Goal: Information Seeking & Learning: Learn about a topic

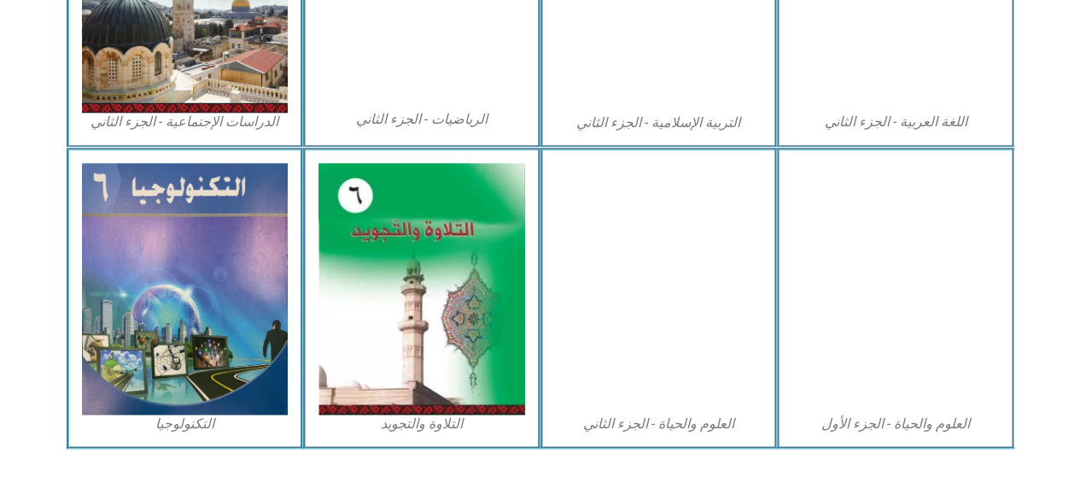
scroll to position [1024, 0]
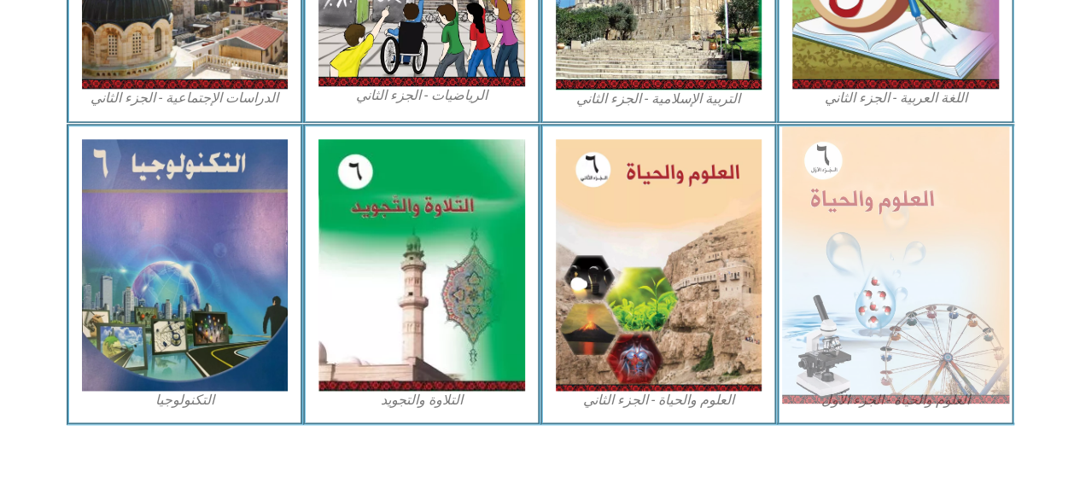
click at [843, 230] on img at bounding box center [895, 264] width 227 height 277
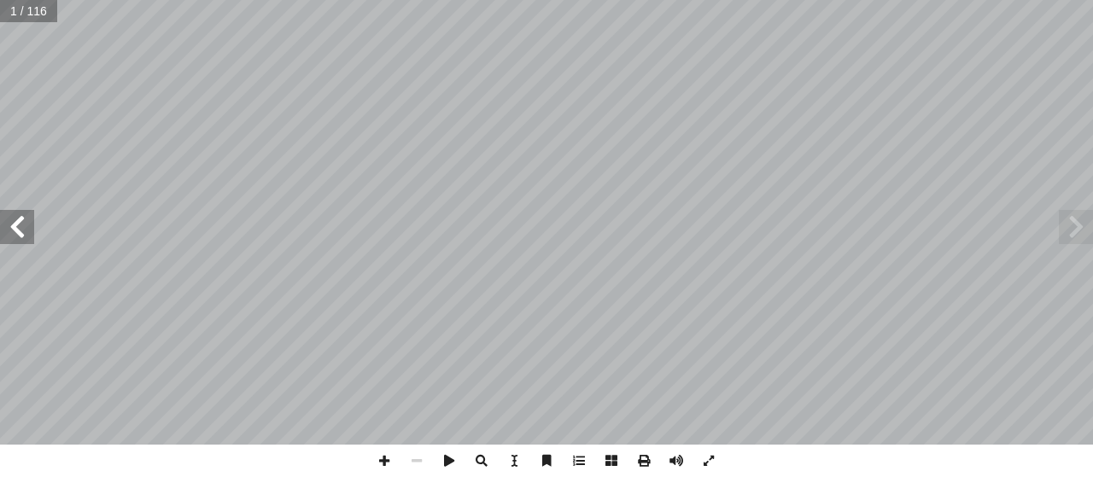
click at [15, 228] on span at bounding box center [17, 227] width 34 height 34
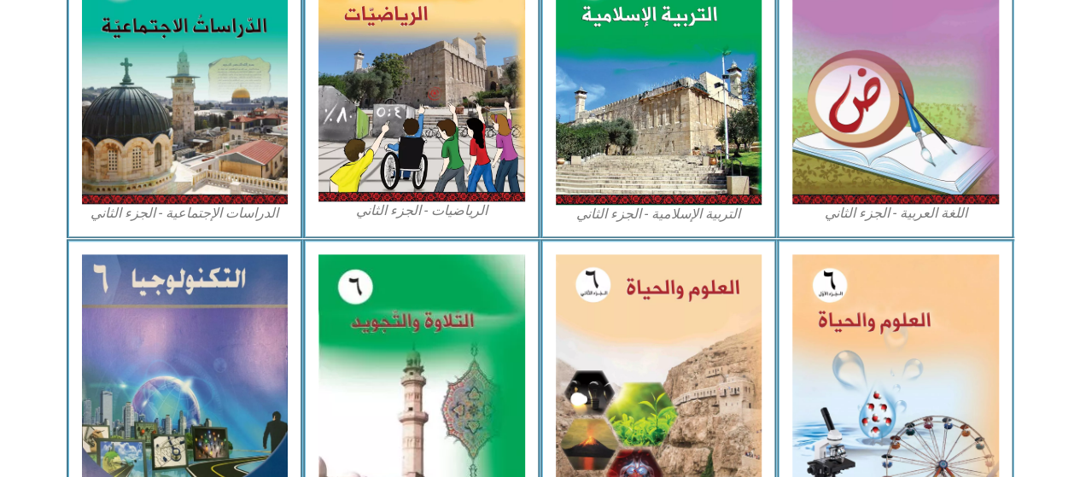
scroll to position [944, 0]
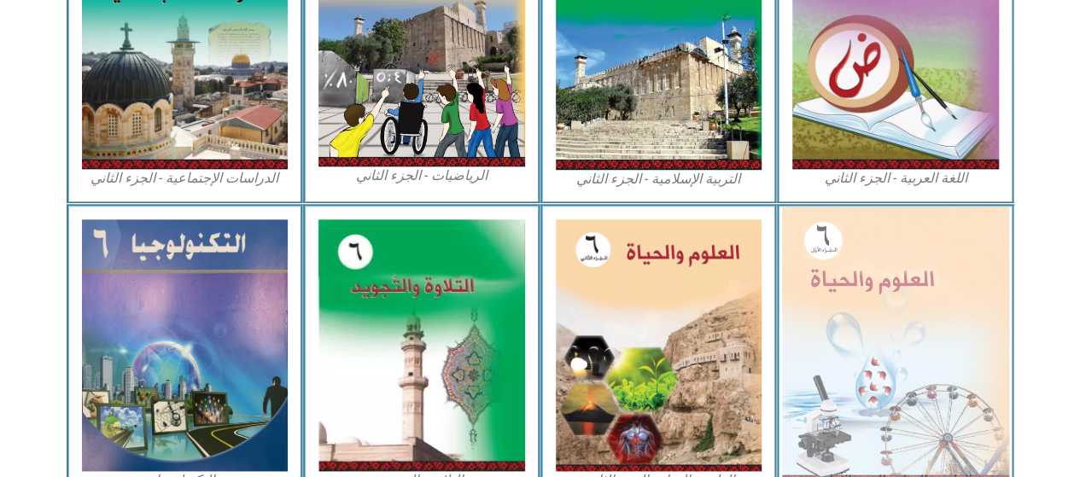
click at [932, 261] on img at bounding box center [895, 345] width 227 height 277
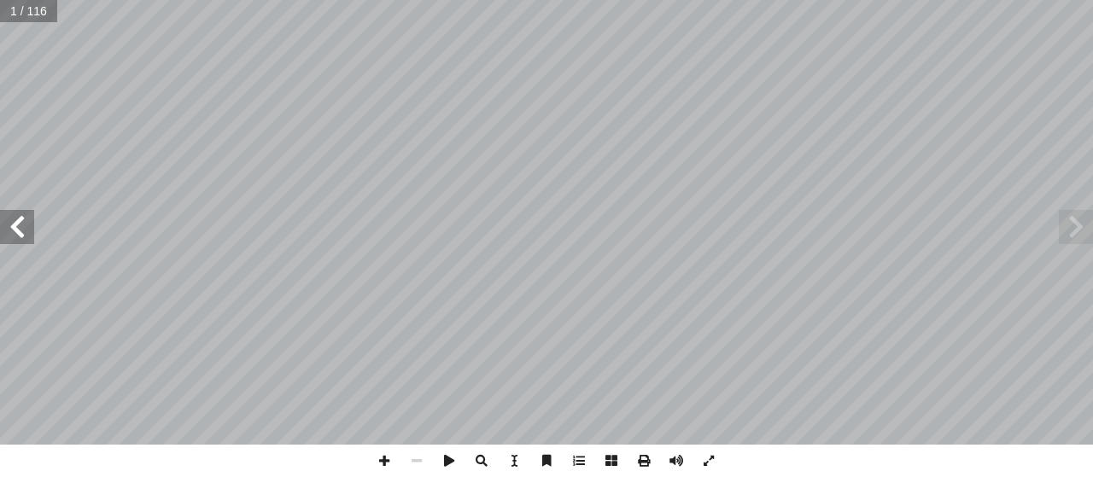
click at [26, 230] on span at bounding box center [17, 227] width 34 height 34
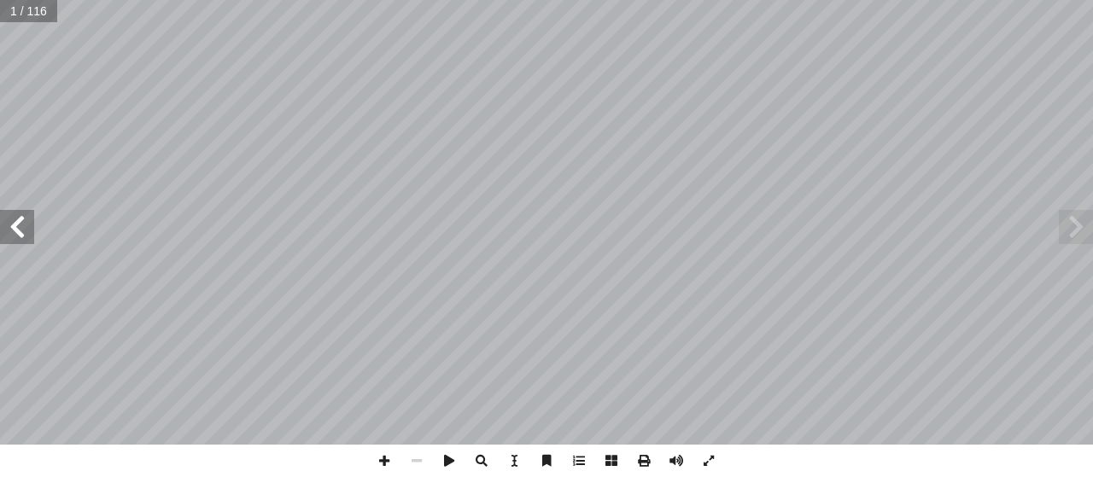
click at [26, 230] on span at bounding box center [17, 227] width 34 height 34
click at [25, 5] on input "text" at bounding box center [39, 11] width 79 height 22
type input "*"
type input "**"
click at [384, 467] on span at bounding box center [384, 461] width 32 height 32
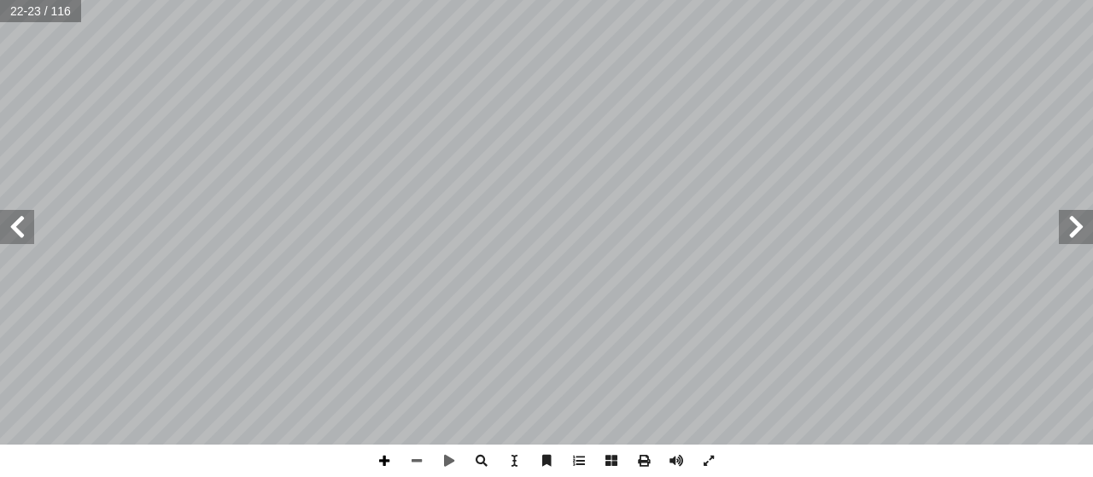
click at [384, 467] on span at bounding box center [384, 461] width 32 height 32
click at [983, 474] on div "١٨ ث َ بح َ أ ســبب تصنيــف بعــض ُ ــر ّ فس أ ــة � ّ لعنكبوتي � ــبكة ّ لش � …" at bounding box center [546, 238] width 1093 height 477
click at [419, 464] on span at bounding box center [416, 461] width 32 height 32
click at [20, 231] on span at bounding box center [17, 227] width 34 height 34
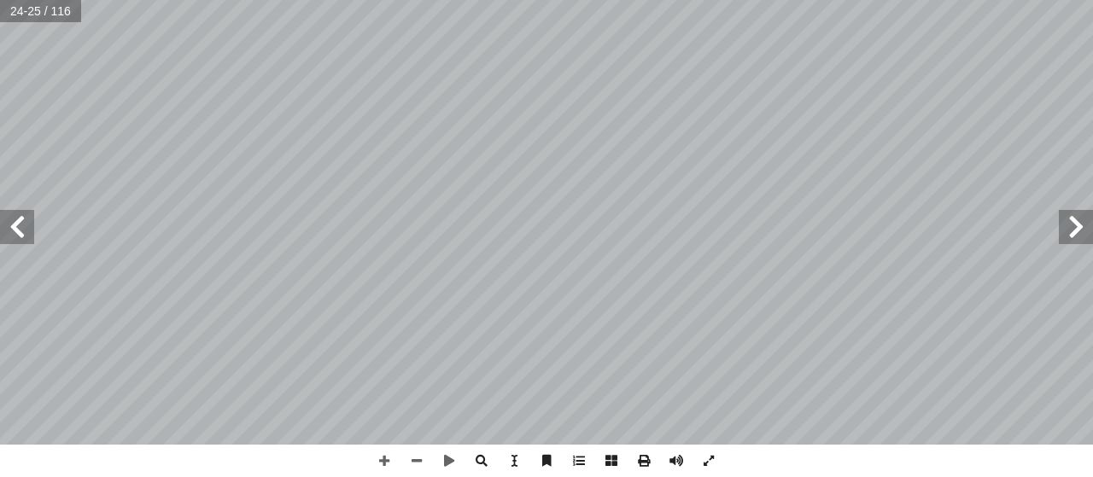
click at [465, 0] on html "الصفحة الرئيسية الصف الأول الصف الثاني الصف الثالث الصف الرابع الصف الخامس الصف…" at bounding box center [546, 77] width 1093 height 155
click at [415, 454] on span at bounding box center [416, 461] width 32 height 32
click at [29, 217] on span at bounding box center [17, 227] width 34 height 34
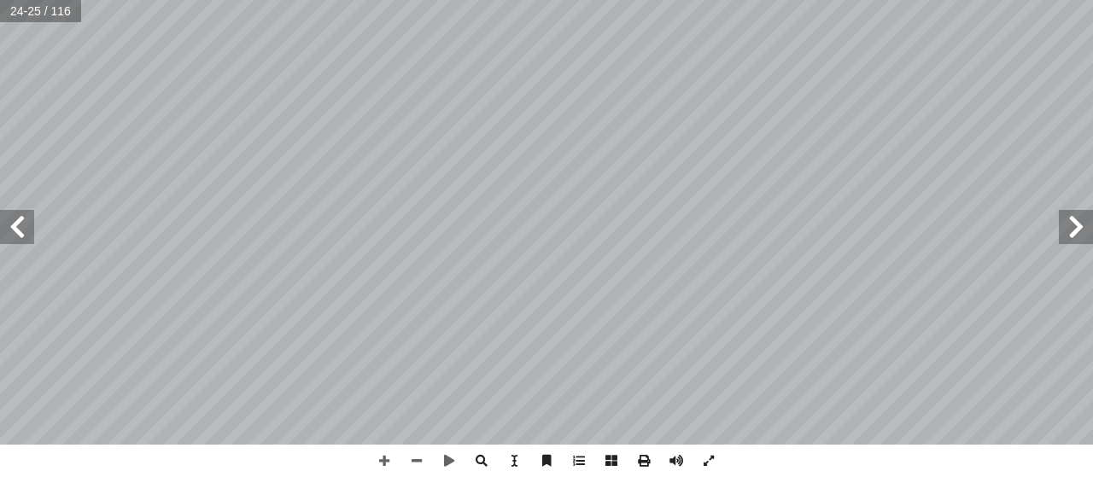
click at [29, 217] on span at bounding box center [17, 227] width 34 height 34
click at [383, 457] on span at bounding box center [384, 461] width 32 height 32
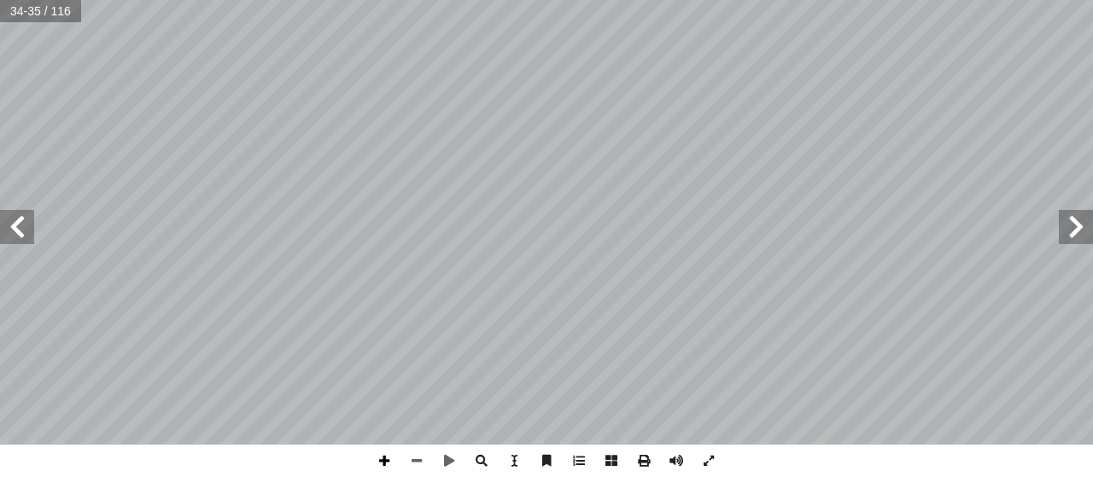
click at [383, 457] on span at bounding box center [384, 461] width 32 height 32
click at [421, 458] on span at bounding box center [416, 461] width 32 height 32
click at [19, 231] on span at bounding box center [17, 227] width 34 height 34
click at [411, 462] on span at bounding box center [416, 461] width 32 height 32
click at [20, 226] on span at bounding box center [17, 227] width 34 height 34
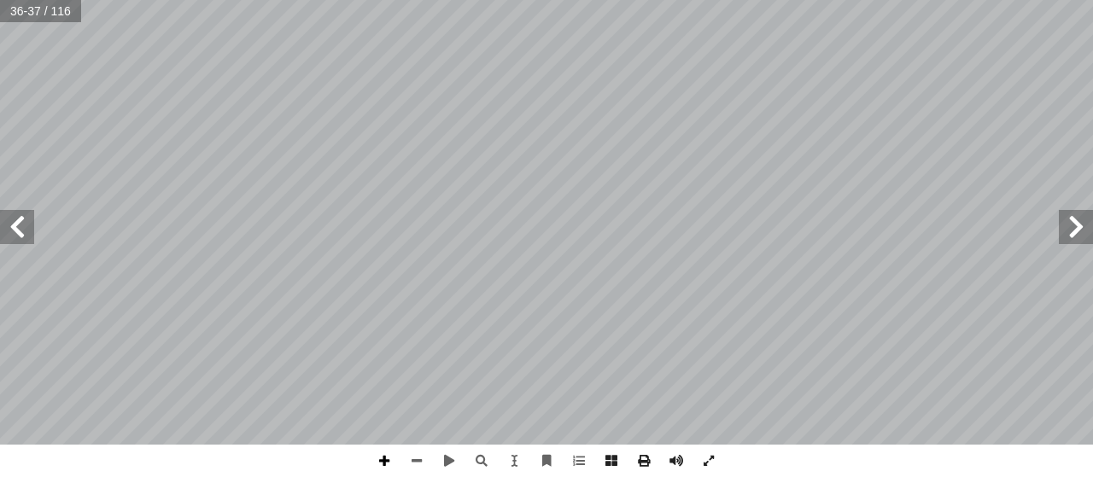
click at [383, 457] on span at bounding box center [384, 461] width 32 height 32
click at [420, 458] on div "32 ث َ بح َ أ كتشــاف � ــة ّ ـن قص عـ ُ بحــث أ ــة، � ّ لعنكبوتي � ــبكة ّ لش…" at bounding box center [546, 238] width 1093 height 477
click at [387, 450] on span at bounding box center [384, 461] width 32 height 32
click at [423, 457] on span at bounding box center [416, 461] width 32 height 32
